Goal: Communication & Community: Answer question/provide support

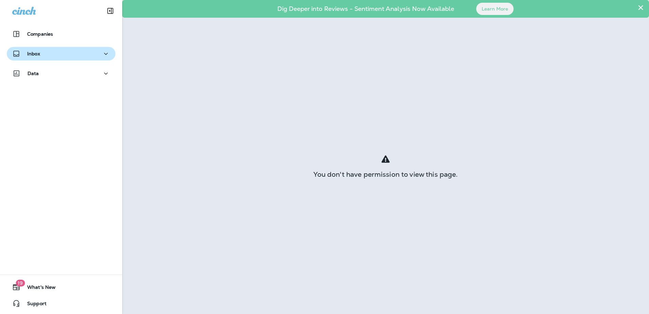
click at [36, 52] on p "Inbox" at bounding box center [33, 53] width 13 height 5
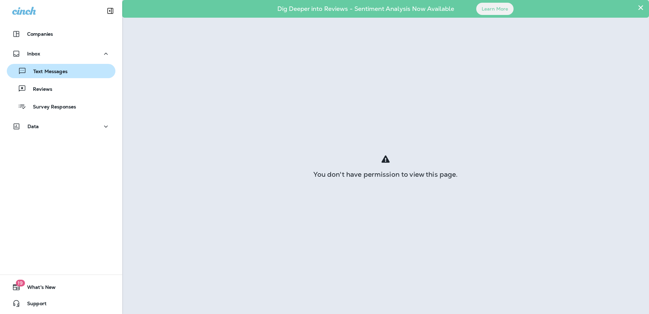
click at [42, 73] on p "Text Messages" at bounding box center [46, 72] width 41 height 6
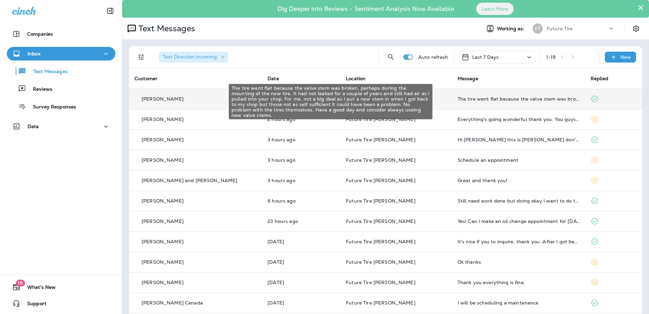
click at [462, 98] on div "The tire went flat because the valve stem was broken, perhaps during the mounti…" at bounding box center [519, 98] width 122 height 5
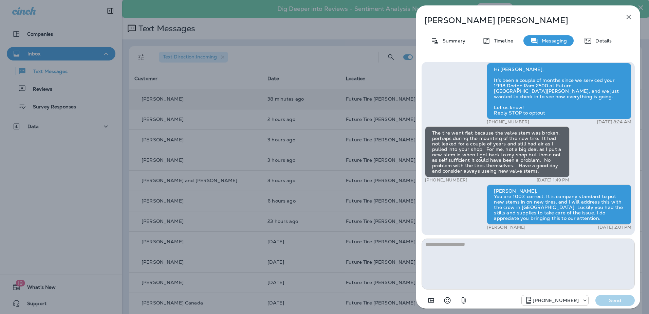
click at [628, 19] on icon "button" at bounding box center [629, 17] width 8 height 8
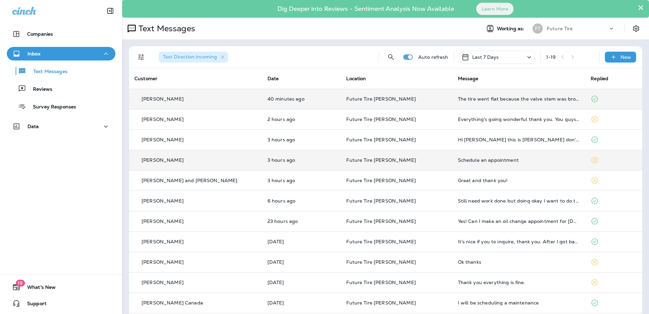
click at [458, 161] on div "Schedule an appointment" at bounding box center [519, 159] width 122 height 5
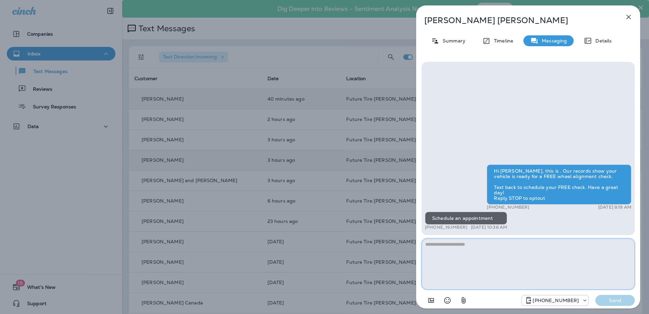
click at [448, 249] on textarea at bounding box center [528, 263] width 213 height 51
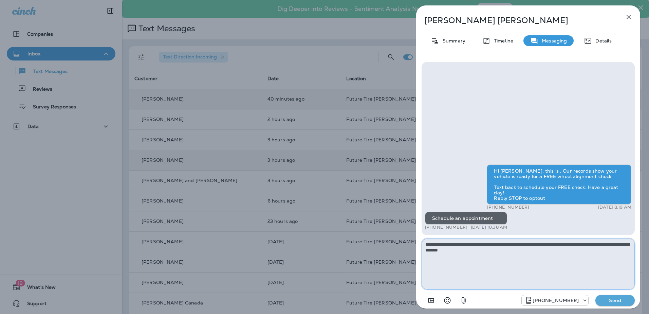
type textarea "**********"
click at [608, 299] on p "Send" at bounding box center [615, 300] width 29 height 6
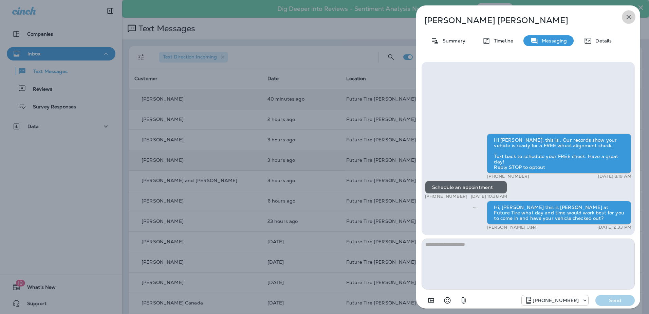
click at [628, 18] on icon "button" at bounding box center [629, 17] width 4 height 4
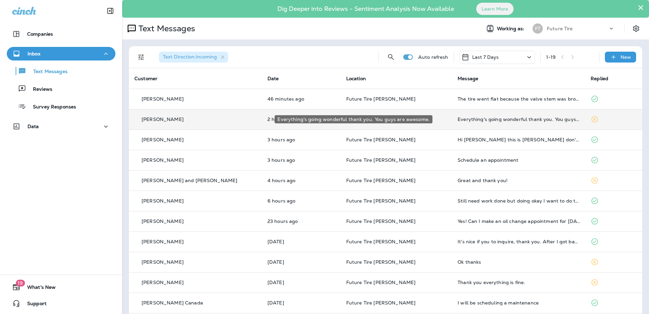
click at [458, 118] on div "Everything's going wonderful thank you. You guys are awesome." at bounding box center [519, 118] width 122 height 5
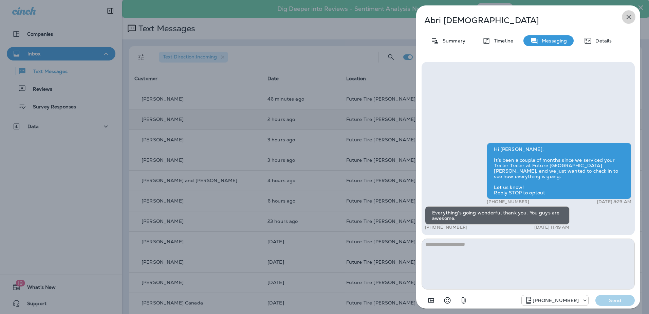
click at [628, 19] on icon "button" at bounding box center [629, 17] width 8 height 8
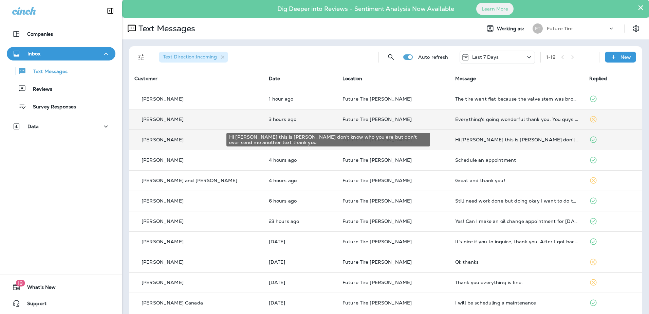
click at [455, 139] on div "Hi [PERSON_NAME] this is [PERSON_NAME] don't know who you are but don't ever se…" at bounding box center [517, 139] width 124 height 5
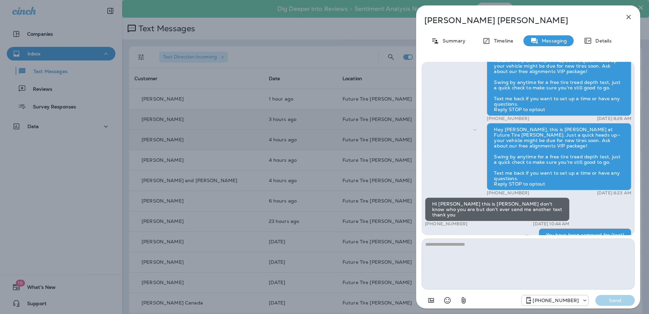
scroll to position [-17, 0]
click at [627, 17] on icon "button" at bounding box center [629, 17] width 8 height 8
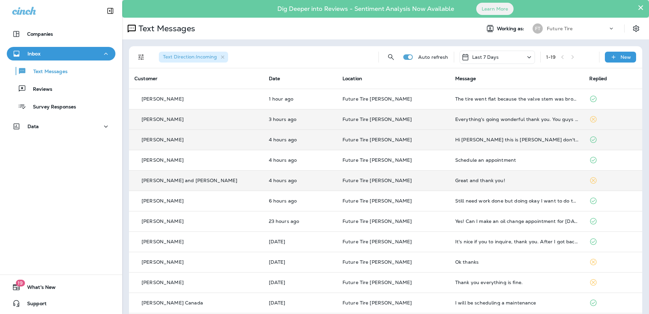
click at [429, 184] on td "Future Tire [PERSON_NAME]" at bounding box center [393, 180] width 113 height 20
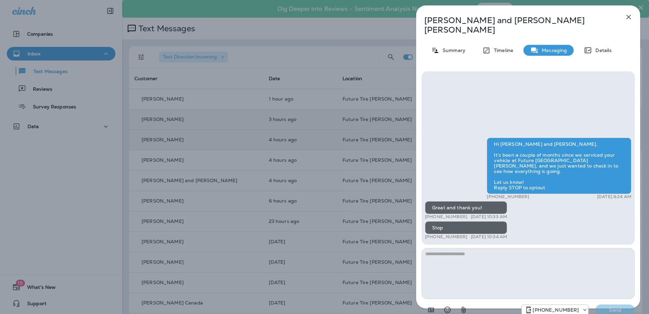
click at [629, 17] on icon "button" at bounding box center [629, 17] width 4 height 4
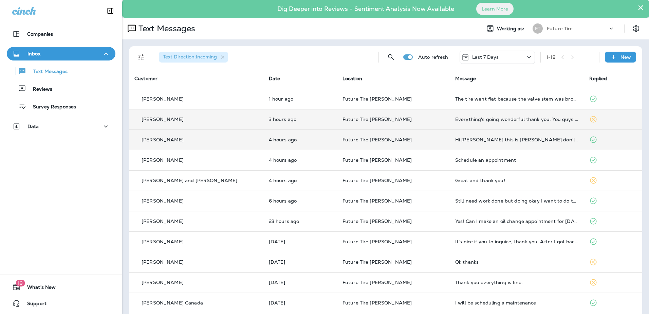
click at [476, 119] on div "Everything's going wonderful thank you. You guys are awesome." at bounding box center [517, 118] width 124 height 5
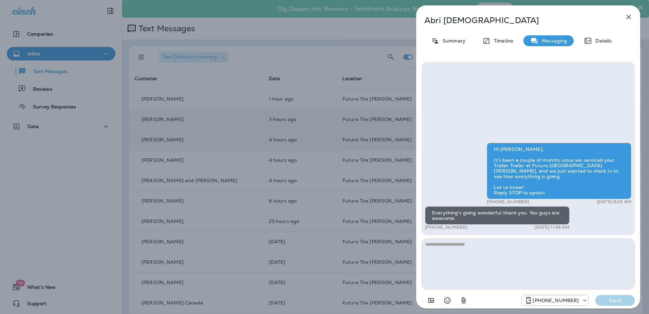
click at [630, 19] on icon "button" at bounding box center [629, 17] width 8 height 8
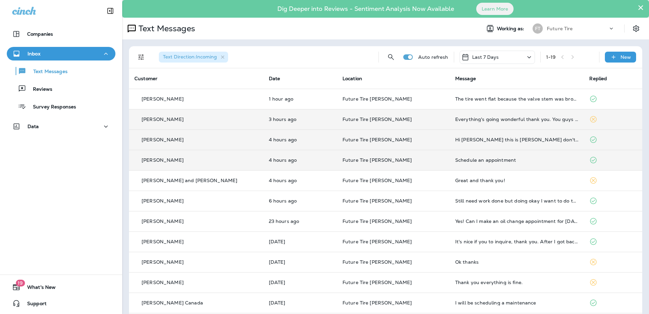
click at [213, 160] on div "[PERSON_NAME]" at bounding box center [197, 160] width 124 height 7
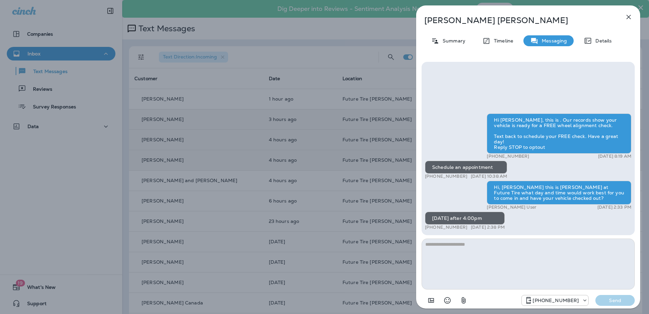
click at [465, 251] on textarea at bounding box center [528, 263] width 213 height 51
click at [451, 249] on textarea at bounding box center [528, 263] width 213 height 51
type textarea "*"
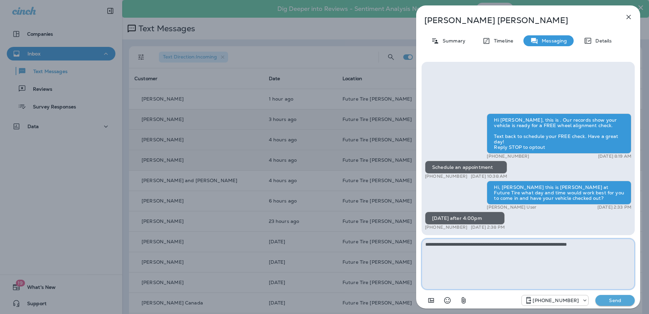
type textarea "**********"
click at [623, 303] on p "Send" at bounding box center [615, 300] width 29 height 6
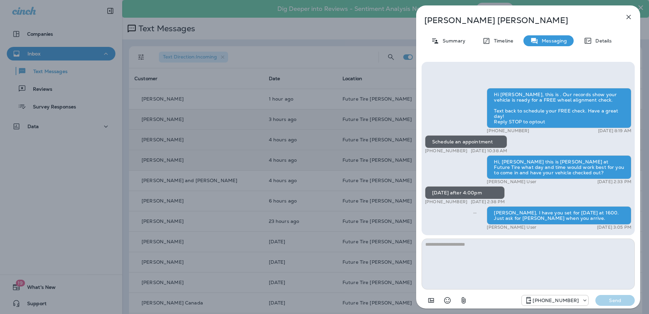
click at [628, 18] on icon "button" at bounding box center [629, 17] width 4 height 4
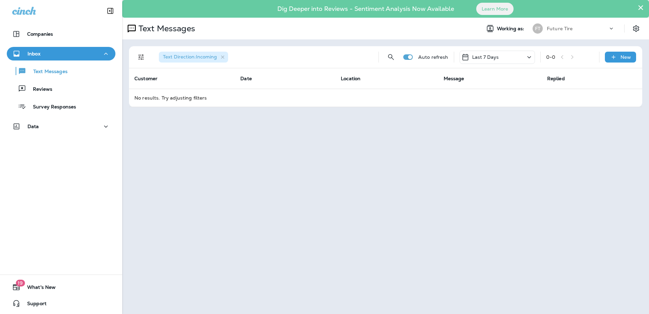
click at [639, 7] on button "×" at bounding box center [641, 7] width 6 height 11
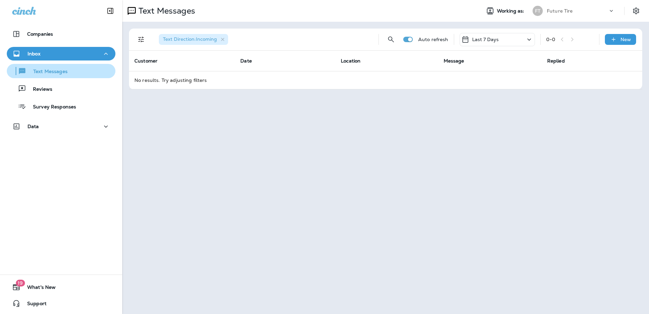
click at [57, 72] on p "Text Messages" at bounding box center [46, 72] width 41 height 6
click at [58, 54] on div "Inbox" at bounding box center [61, 54] width 98 height 8
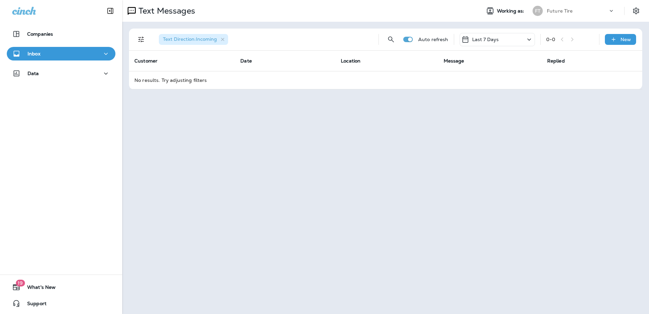
click at [57, 52] on div "Inbox" at bounding box center [61, 54] width 98 height 8
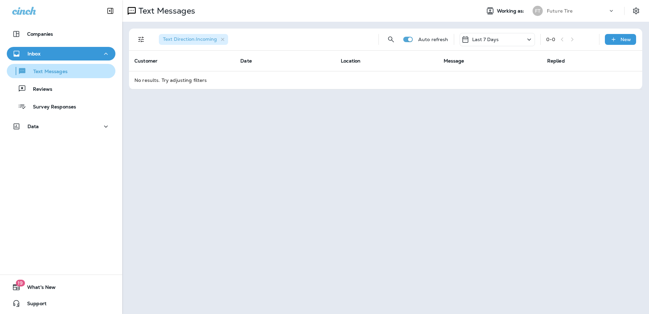
click at [50, 72] on p "Text Messages" at bounding box center [46, 72] width 41 height 6
